Goal: Task Accomplishment & Management: Manage account settings

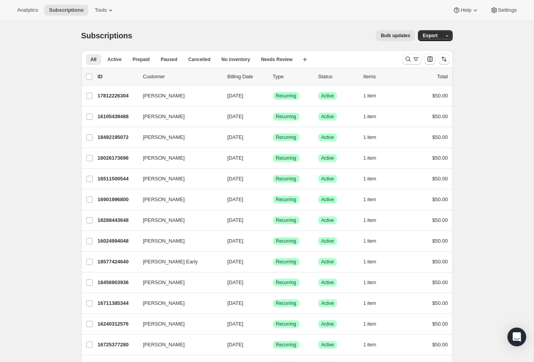
click at [410, 52] on div at bounding box center [426, 59] width 53 height 16
click at [408, 61] on icon "Search and filter results" at bounding box center [409, 59] width 8 height 8
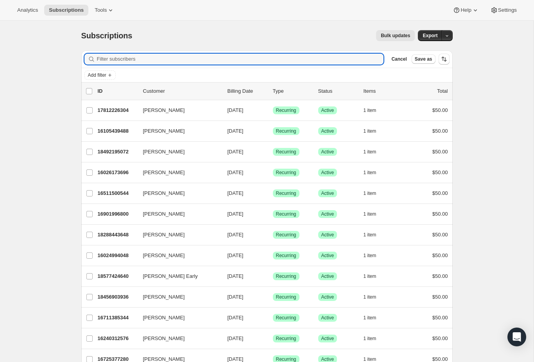
click at [266, 58] on input "Filter subscribers" at bounding box center [240, 59] width 287 height 11
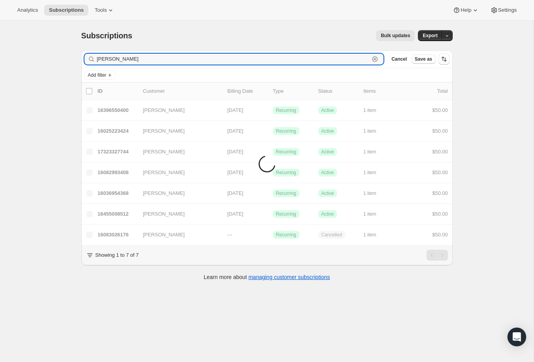
type input "[PERSON_NAME] [PERSON_NAME]"
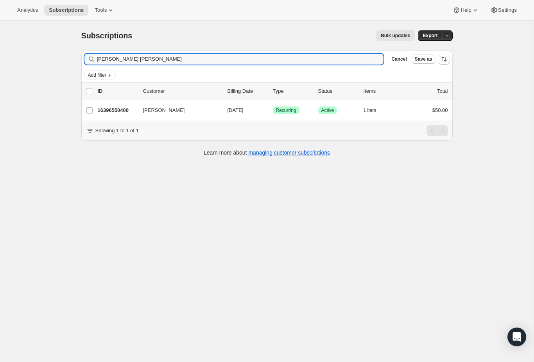
click at [114, 113] on p "16396550400" at bounding box center [117, 110] width 39 height 8
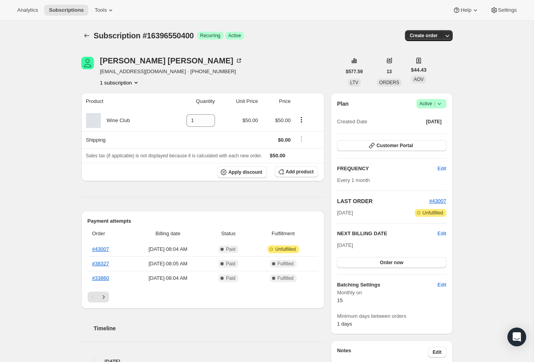
click at [100, 241] on th "Order" at bounding box center [109, 233] width 42 height 17
click at [106, 250] on link "#43007" at bounding box center [100, 249] width 17 height 6
click at [86, 37] on icon "Subscriptions" at bounding box center [86, 36] width 5 height 4
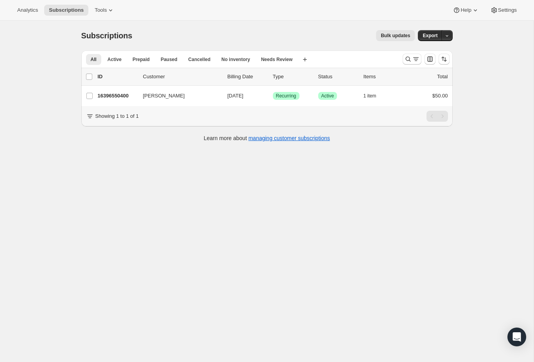
click at [406, 64] on button "Search and filter results" at bounding box center [412, 59] width 19 height 11
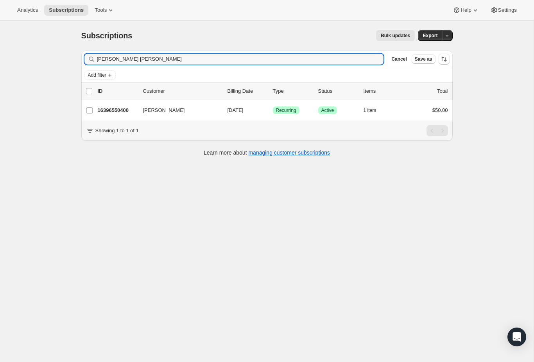
click at [376, 58] on div "[PERSON_NAME] [PERSON_NAME] Clear" at bounding box center [235, 59] width 300 height 11
click at [382, 56] on div "[PERSON_NAME] [PERSON_NAME] Clear" at bounding box center [235, 59] width 300 height 11
click at [371, 62] on div "[PERSON_NAME] [PERSON_NAME] Clear" at bounding box center [235, 59] width 300 height 11
click at [368, 60] on input "[PERSON_NAME] [PERSON_NAME]" at bounding box center [233, 59] width 273 height 11
click at [378, 56] on div "[PERSON_NAME] [PERSON_NAME] Clear" at bounding box center [235, 59] width 300 height 11
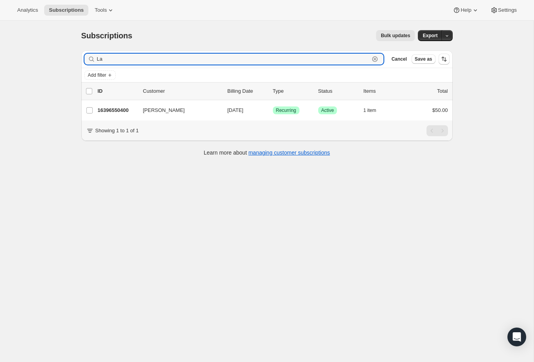
type input "L"
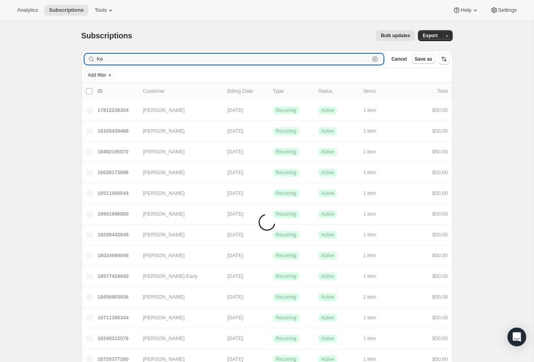
type input "[PERSON_NAME]"
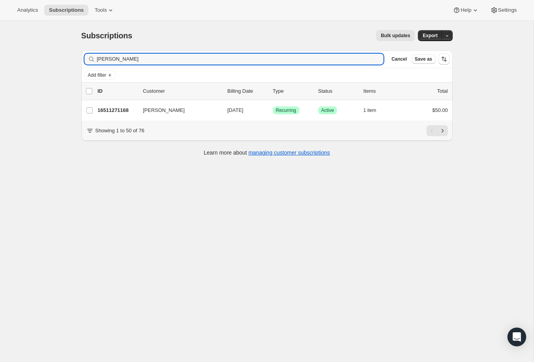
click at [123, 114] on div "16511271168 [PERSON_NAME] [DATE] Success Recurring Success Active 1 item $50.00" at bounding box center [273, 110] width 351 height 11
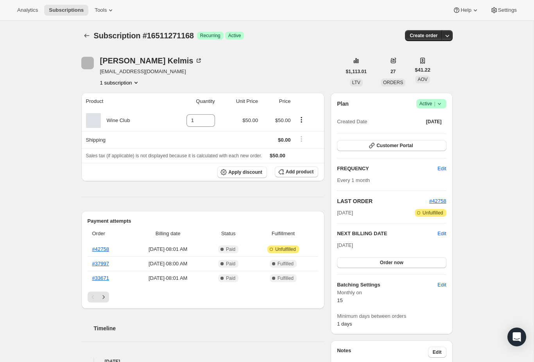
click at [102, 243] on th "#42758" at bounding box center [109, 249] width 42 height 14
click at [97, 250] on link "#42758" at bounding box center [100, 249] width 17 height 6
click at [91, 40] on button "Subscriptions" at bounding box center [86, 35] width 11 height 11
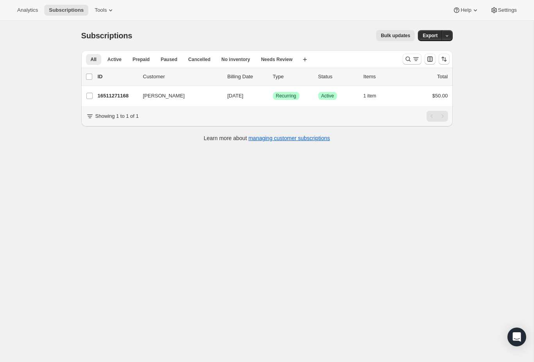
click at [419, 54] on button "Search and filter results" at bounding box center [412, 59] width 19 height 11
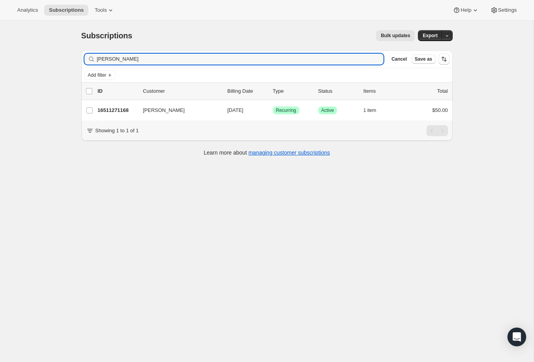
click at [339, 54] on input "[PERSON_NAME]" at bounding box center [240, 59] width 287 height 11
click at [248, 63] on input "[PERSON_NAME]" at bounding box center [240, 59] width 287 height 11
click at [247, 63] on input "[PERSON_NAME]" at bounding box center [240, 59] width 287 height 11
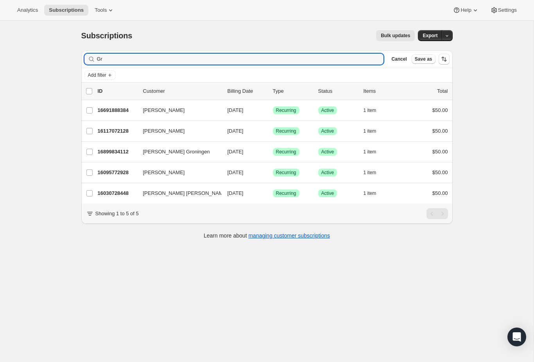
type input "G"
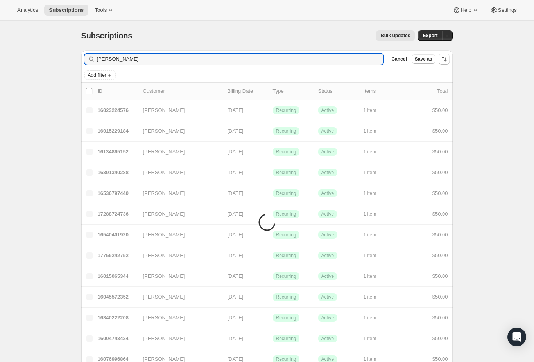
type input "[PERSON_NAME]"
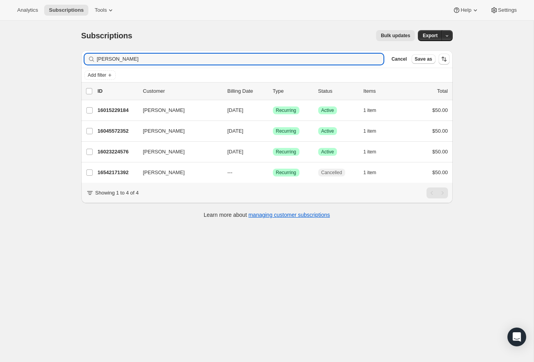
click at [138, 126] on div "16045572352 [PERSON_NAME] [DATE] Success Recurring Success Active 1 item $50.00" at bounding box center [273, 131] width 351 height 11
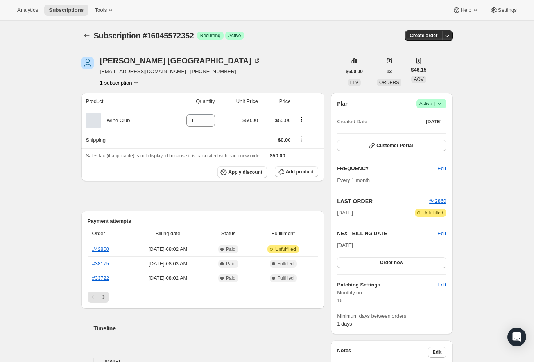
click at [101, 251] on link "#42860" at bounding box center [100, 249] width 17 height 6
click at [104, 248] on link "#42860" at bounding box center [100, 249] width 17 height 6
click at [82, 29] on div "Subscription #16045572352. This page is ready Subscription #16045572352 Success…" at bounding box center [267, 36] width 372 height 30
click at [89, 37] on icon "Subscriptions" at bounding box center [87, 36] width 8 height 8
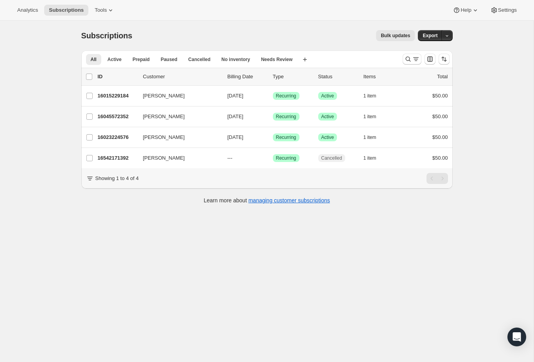
click at [405, 58] on icon "Search and filter results" at bounding box center [409, 59] width 8 height 8
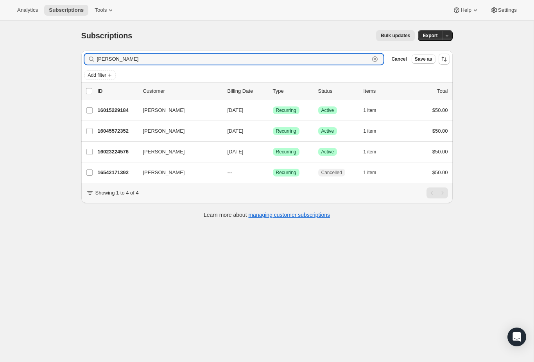
click at [345, 58] on input "[PERSON_NAME]" at bounding box center [233, 59] width 273 height 11
type input "D"
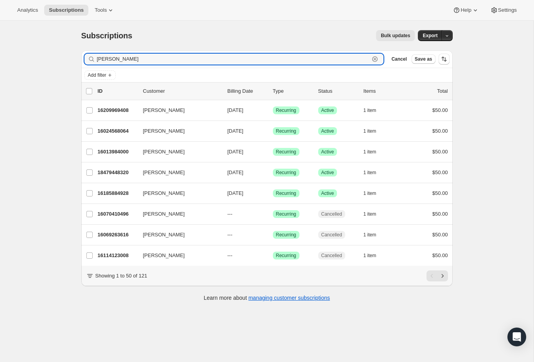
type input "[PERSON_NAME]"
click at [109, 156] on div "16013984000 [PERSON_NAME] [DATE] Success Recurring Success Active 1 item $50.00" at bounding box center [273, 151] width 351 height 11
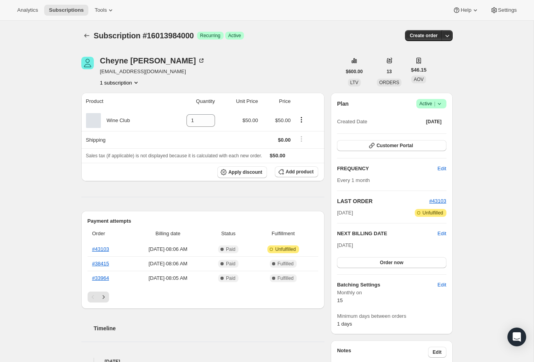
click at [99, 246] on link "#43103" at bounding box center [100, 249] width 17 height 6
click at [84, 33] on icon "Subscriptions" at bounding box center [87, 36] width 8 height 8
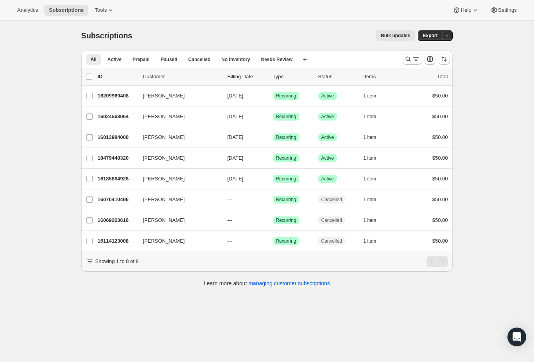
click at [409, 56] on icon "Search and filter results" at bounding box center [409, 59] width 8 height 8
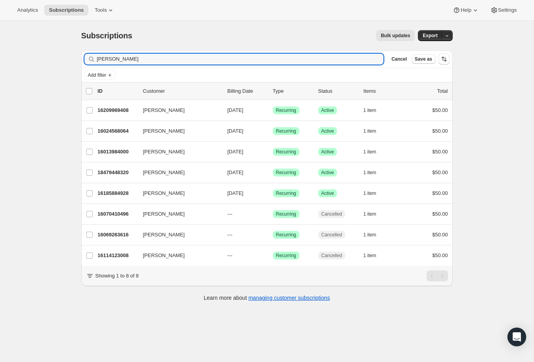
click at [330, 63] on input "[PERSON_NAME]" at bounding box center [240, 59] width 287 height 11
click at [334, 67] on div "Filter subscribers [PERSON_NAME] Clear Cancel Save as" at bounding box center [267, 58] width 372 height 17
click at [348, 63] on input "[PERSON_NAME]" at bounding box center [233, 59] width 273 height 11
type input "H"
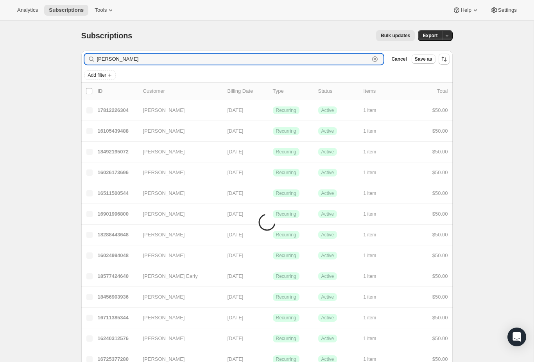
type input "[PERSON_NAME]"
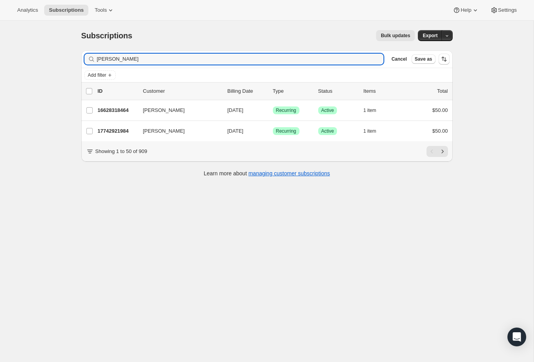
click at [131, 107] on p "16628318464" at bounding box center [117, 110] width 39 height 8
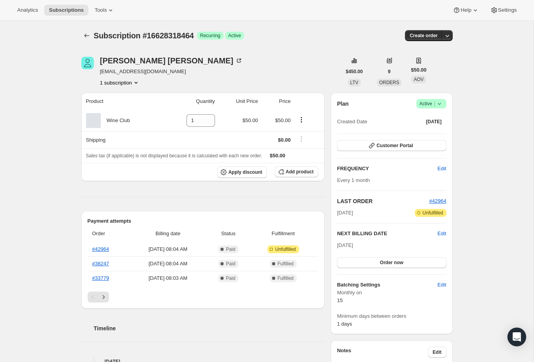
click at [106, 252] on link "#42964" at bounding box center [100, 249] width 17 height 6
click at [92, 39] on button "Subscriptions" at bounding box center [86, 35] width 11 height 11
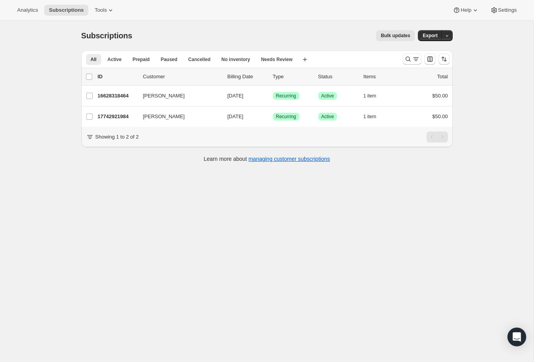
click at [246, 340] on div "Subscriptions. This page is ready Subscriptions Bulk updates More actions Bulk …" at bounding box center [267, 202] width 534 height 362
click at [414, 64] on button "Search and filter results" at bounding box center [412, 59] width 19 height 11
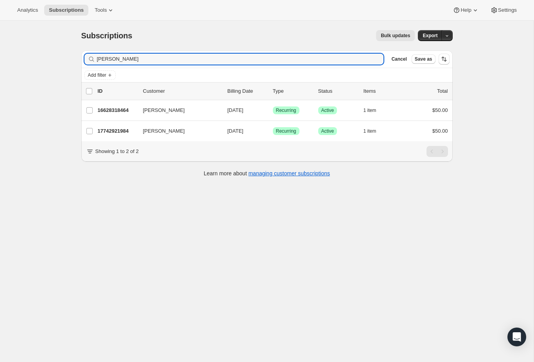
click at [351, 69] on div "Add filter" at bounding box center [267, 75] width 372 height 14
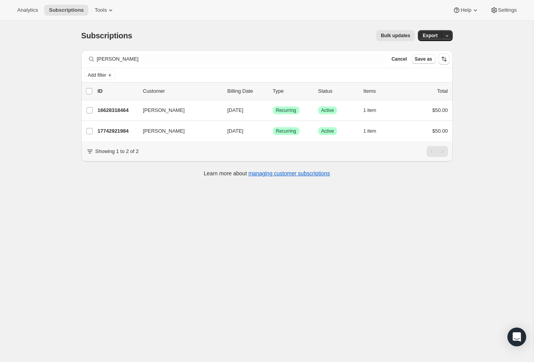
click at [352, 52] on div "Filter subscribers [PERSON_NAME] Cancel Save as" at bounding box center [267, 58] width 372 height 17
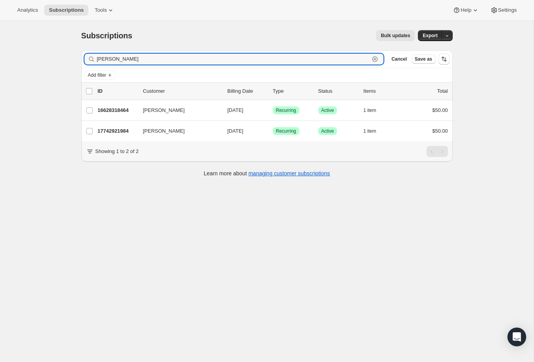
click at [357, 55] on input "[PERSON_NAME]" at bounding box center [233, 59] width 273 height 11
click at [356, 55] on input "[PERSON_NAME]" at bounding box center [233, 59] width 273 height 11
type input "C"
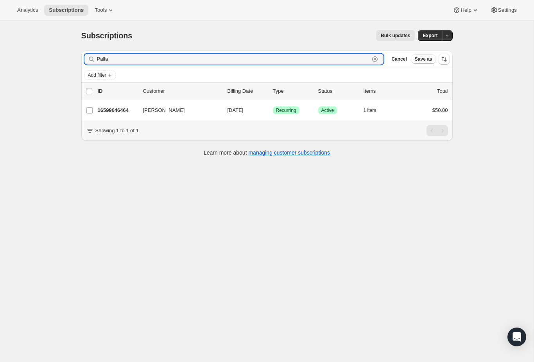
type input "Palla"
click at [126, 108] on p "16599646464" at bounding box center [117, 110] width 39 height 8
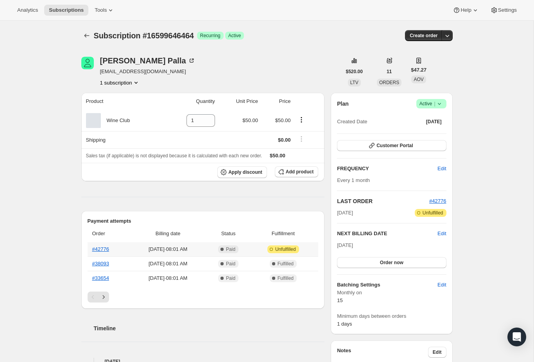
click at [104, 243] on th "#42776" at bounding box center [109, 249] width 42 height 14
click at [106, 251] on link "#42776" at bounding box center [100, 249] width 17 height 6
